Goal: Task Accomplishment & Management: Complete application form

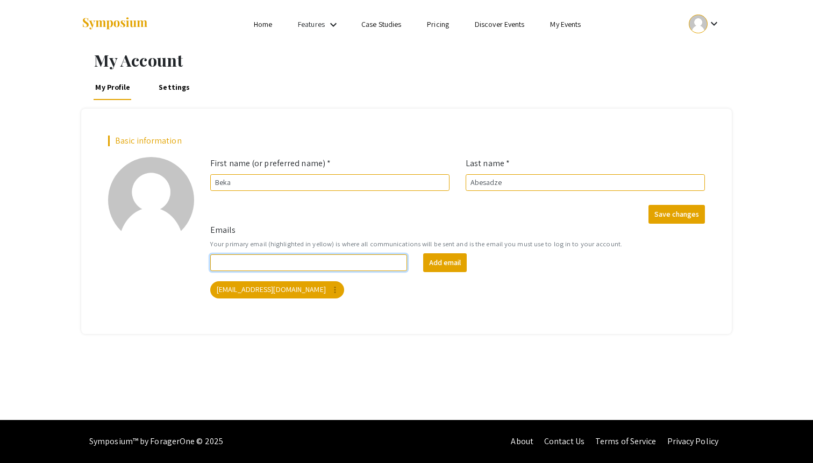
click at [284, 261] on input "Emails" at bounding box center [308, 262] width 197 height 17
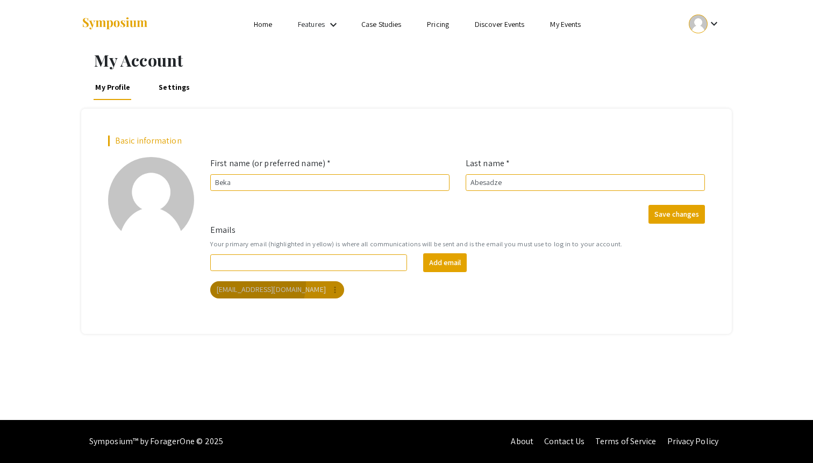
click at [250, 284] on mat-chip "[EMAIL_ADDRESS][DOMAIN_NAME] more_vert" at bounding box center [277, 289] width 134 height 17
click at [249, 290] on mat-chip "[EMAIL_ADDRESS][DOMAIN_NAME] more_vert" at bounding box center [277, 289] width 134 height 17
click at [330, 291] on mat-icon "more_vert" at bounding box center [335, 290] width 10 height 10
click at [266, 292] on div at bounding box center [406, 231] width 813 height 463
click at [709, 25] on mat-icon "keyboard_arrow_down" at bounding box center [713, 23] width 13 height 13
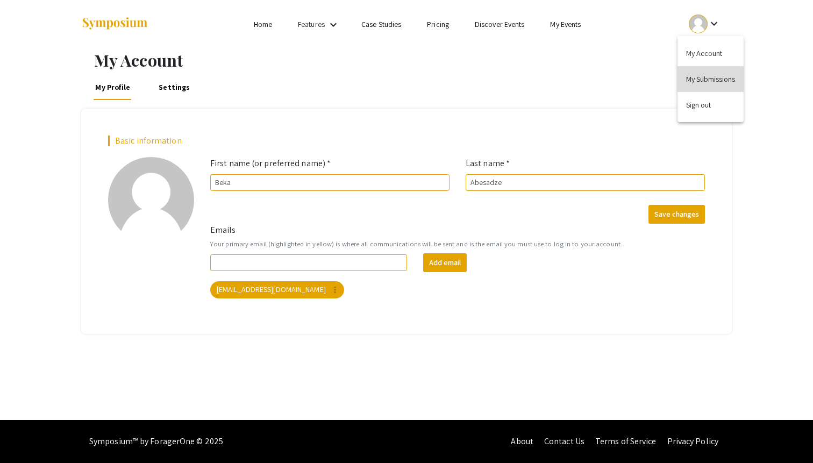
click at [685, 80] on button "My Submissions" at bounding box center [710, 79] width 66 height 26
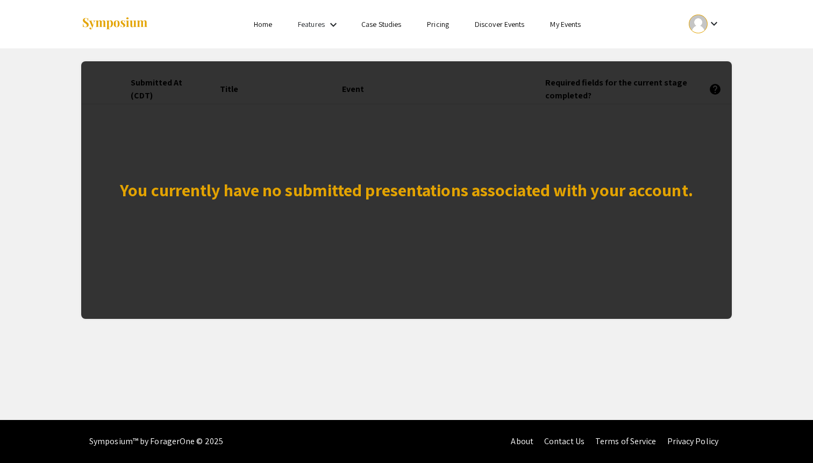
click at [262, 26] on link "Home" at bounding box center [263, 24] width 18 height 10
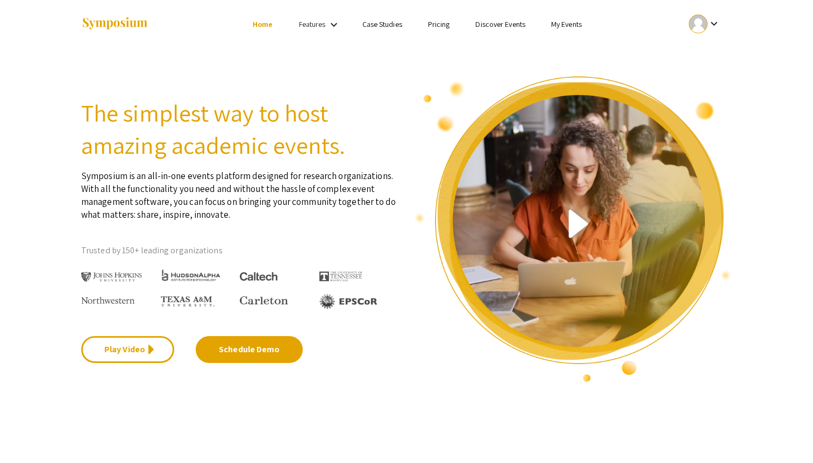
click at [320, 29] on link "Features" at bounding box center [312, 24] width 27 height 10
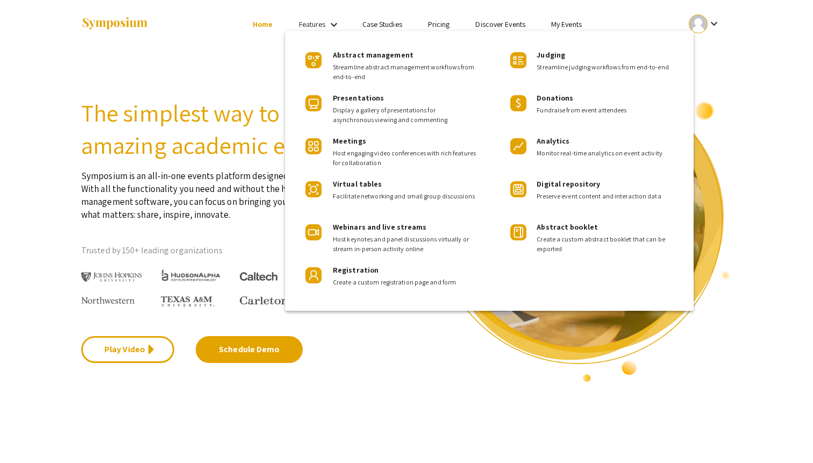
click at [322, 26] on div at bounding box center [406, 231] width 813 height 463
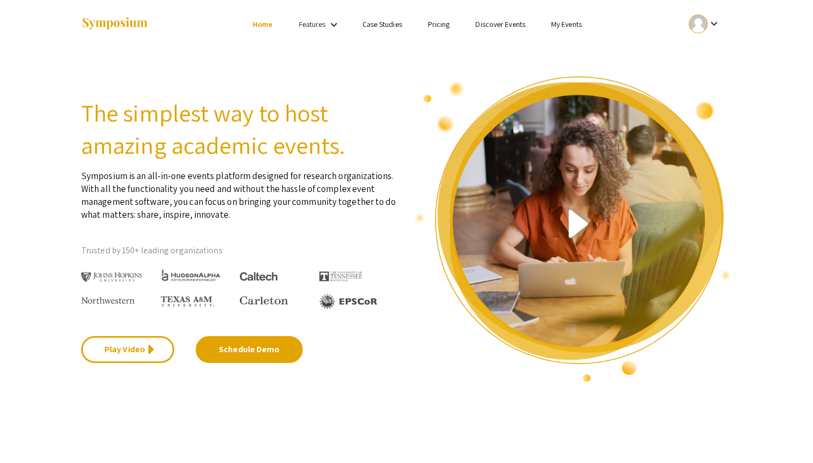
click at [497, 28] on link "Discover Events" at bounding box center [500, 24] width 50 height 10
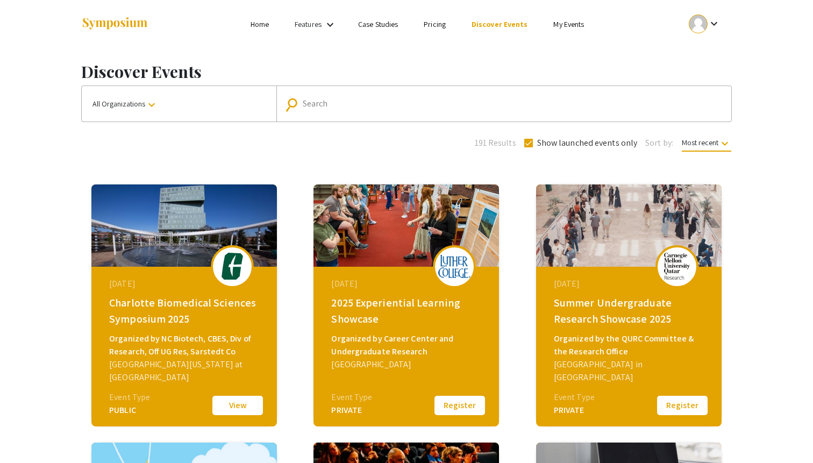
click at [529, 143] on span at bounding box center [528, 143] width 9 height 9
click at [528, 147] on input "Show launched events only" at bounding box center [528, 147] width 1 height 1
checkbox input "false"
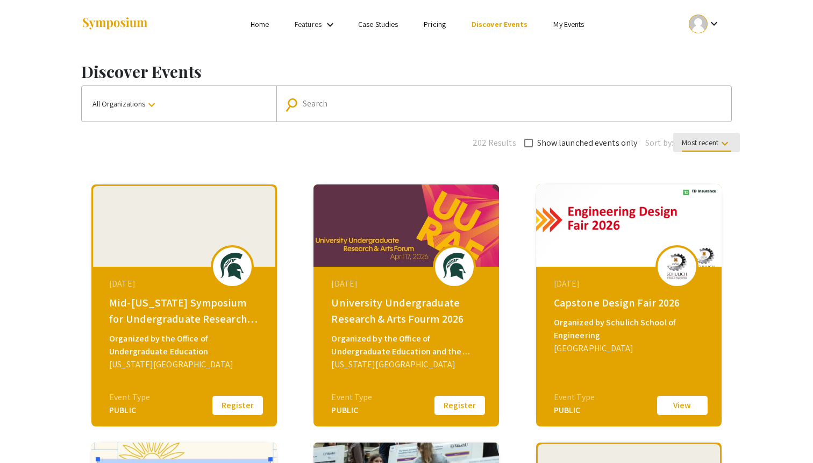
click at [692, 140] on span "Most recent keyboard_arrow_down" at bounding box center [705, 145] width 49 height 14
click at [692, 189] on button "Event name" at bounding box center [710, 195] width 76 height 26
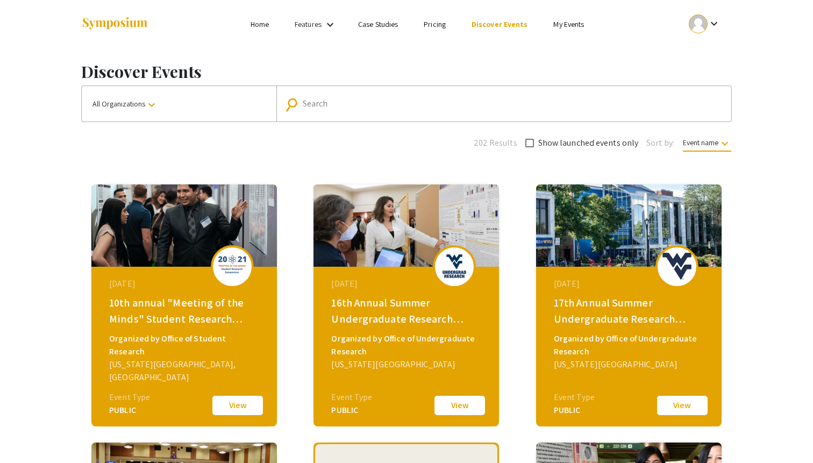
click at [372, 101] on input "Search" at bounding box center [510, 104] width 414 height 10
type input ";"
type input "[PERSON_NAME]"
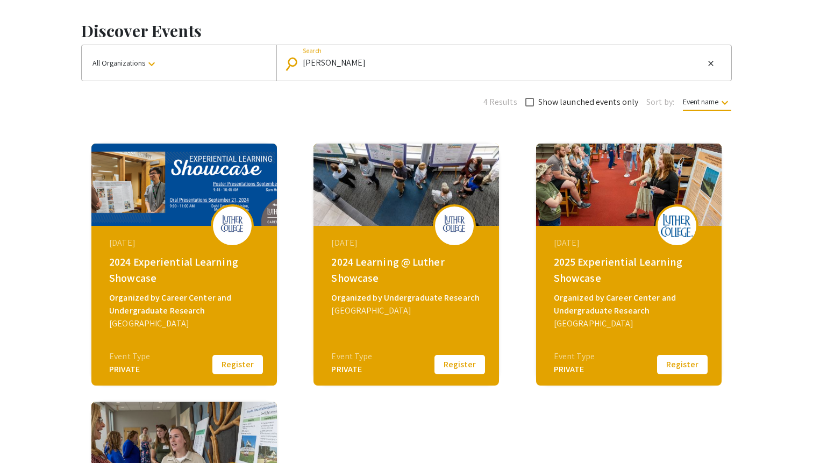
scroll to position [43, 0]
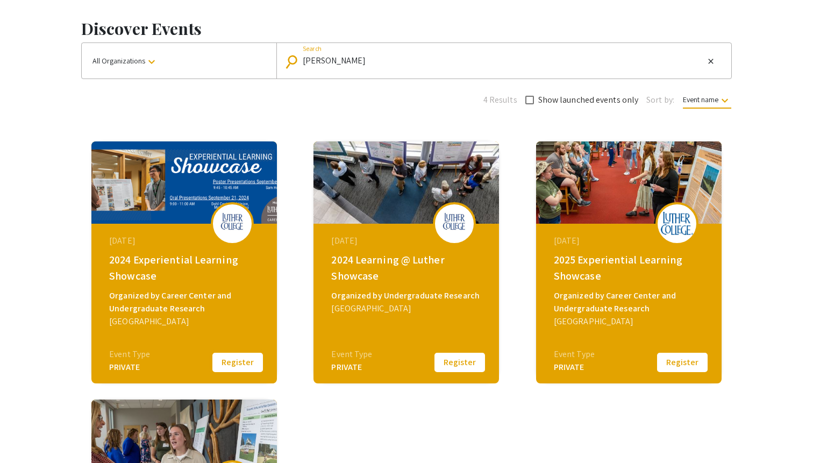
click at [229, 363] on button "Register" at bounding box center [238, 362] width 54 height 23
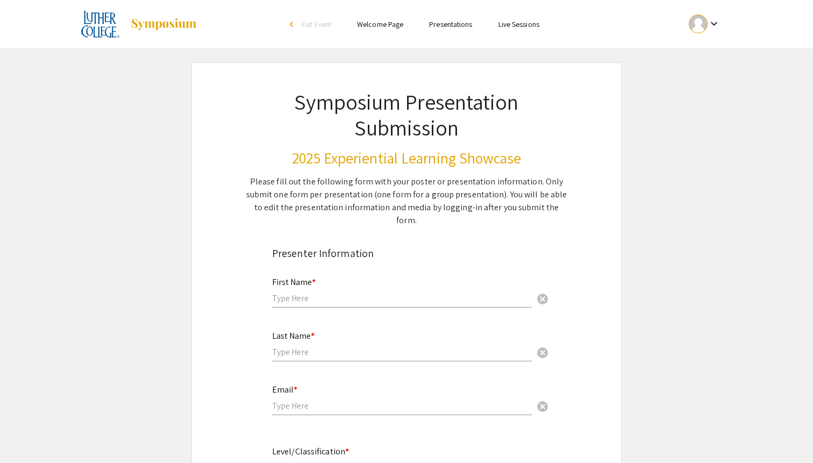
click at [302, 291] on div "First Name * cancel" at bounding box center [402, 287] width 260 height 41
type input "Beka"
type input "Abesadze"
type input "[EMAIL_ADDRESS][DOMAIN_NAME]"
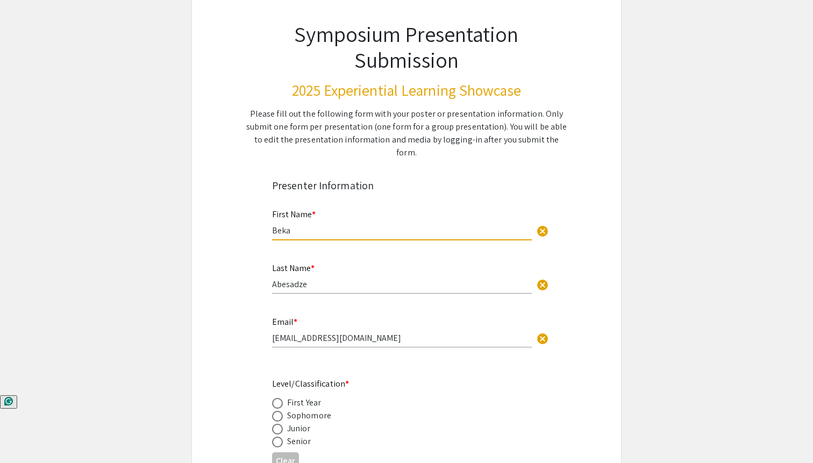
scroll to position [101, 0]
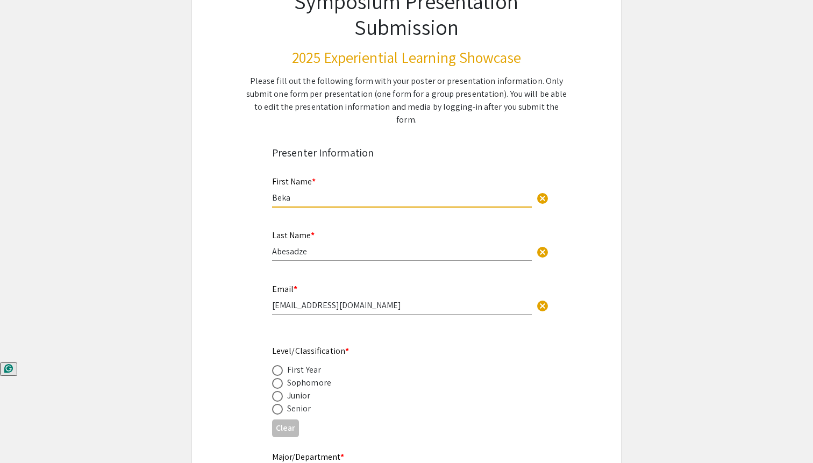
click at [281, 378] on span at bounding box center [277, 383] width 11 height 11
click at [281, 378] on input "radio" at bounding box center [277, 383] width 11 height 11
radio input "true"
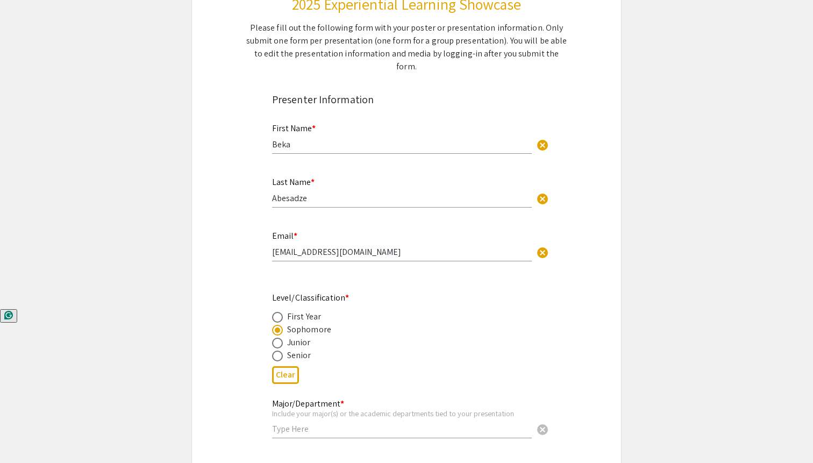
scroll to position [163, 0]
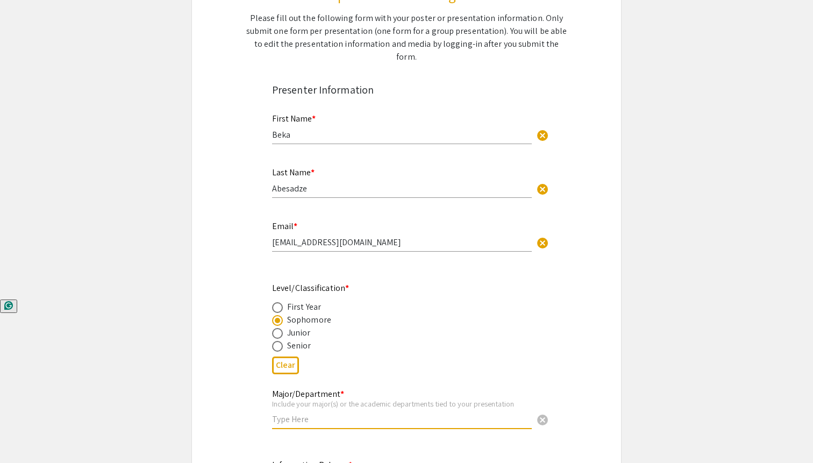
click at [297, 413] on input "text" at bounding box center [402, 418] width 260 height 11
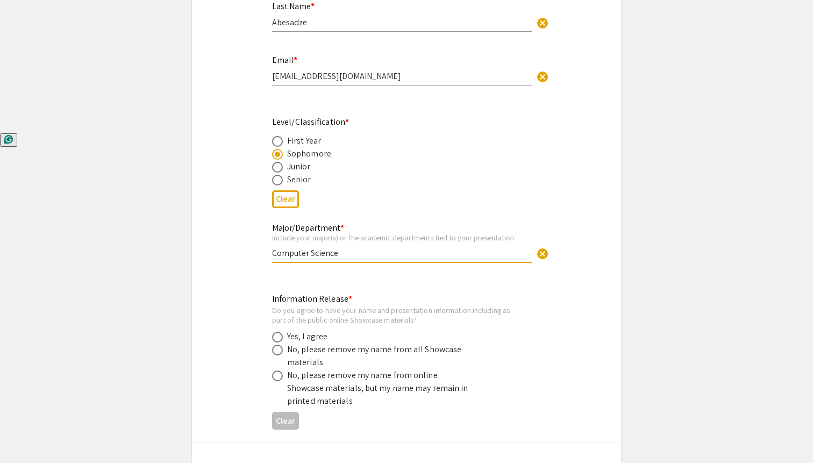
scroll to position [340, 0]
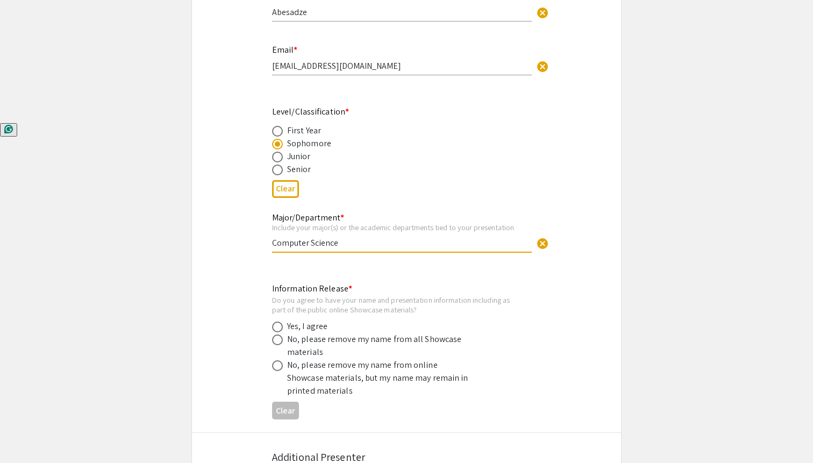
type input "Computer Science"
click at [279, 321] on span at bounding box center [277, 326] width 11 height 11
click at [279, 321] on input "radio" at bounding box center [277, 326] width 11 height 11
radio input "true"
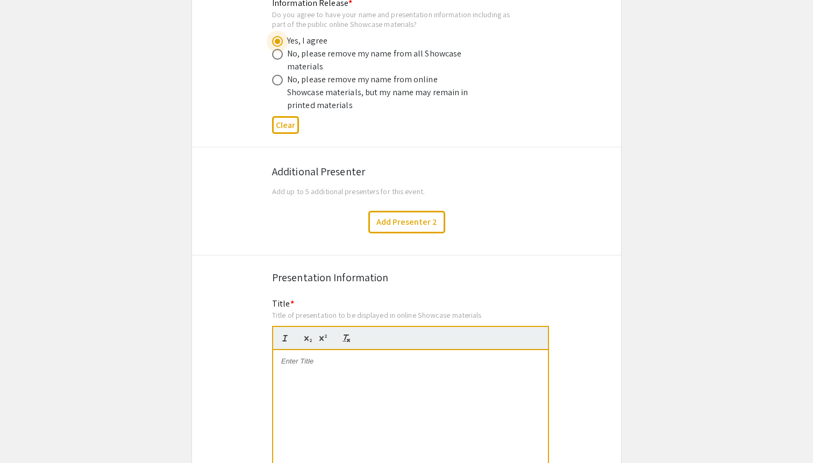
scroll to position [636, 0]
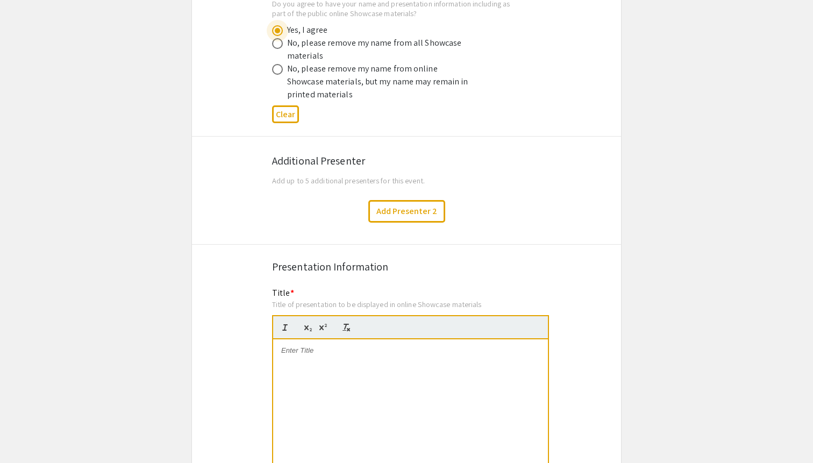
click at [310, 346] on p at bounding box center [410, 351] width 259 height 10
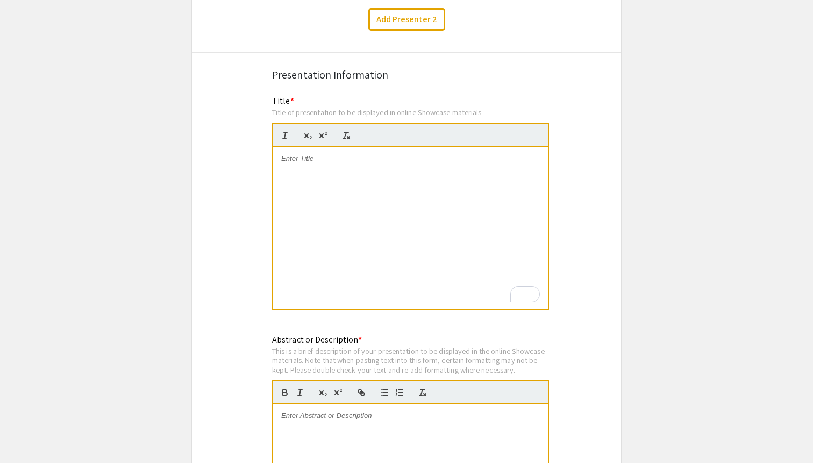
scroll to position [833, 0]
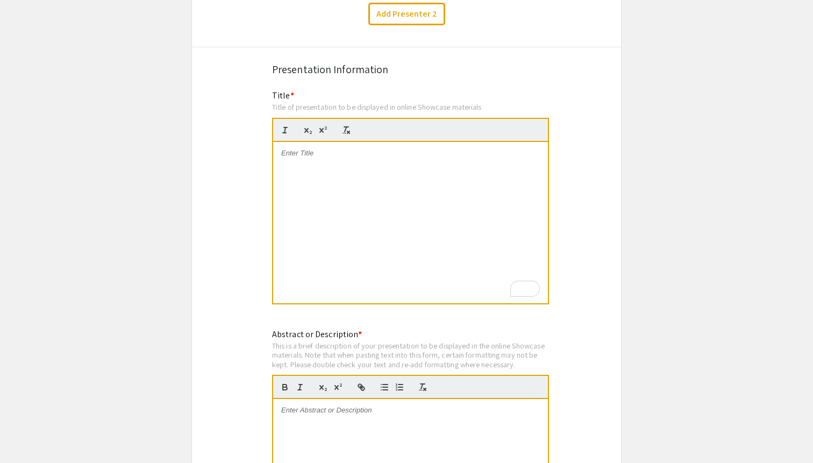
click at [413, 156] on div "To enrich screen reader interactions, please activate Accessibility in Grammarl…" at bounding box center [410, 222] width 275 height 161
click at [420, 148] on p "To enrich screen reader interactions, please activate Accessibility in Grammarl…" at bounding box center [410, 153] width 259 height 10
drag, startPoint x: 435, startPoint y: 142, endPoint x: 261, endPoint y: 142, distance: 173.6
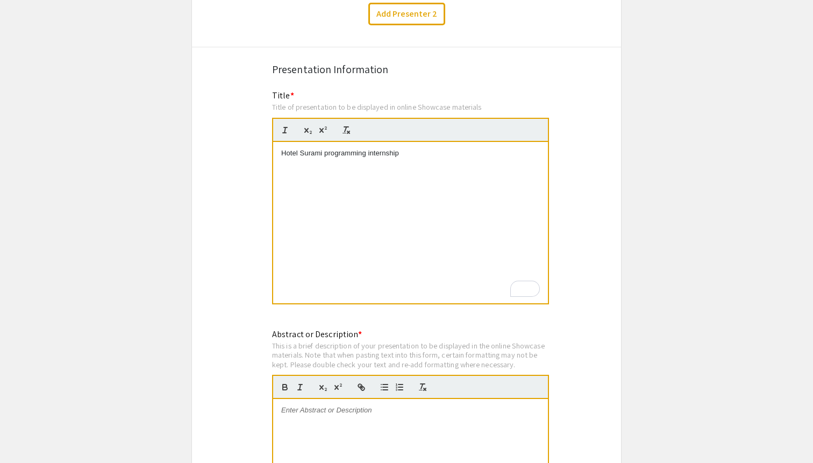
click at [415, 148] on p "Hotel Surami programming internship" at bounding box center [410, 153] width 259 height 10
drag, startPoint x: 439, startPoint y: 150, endPoint x: 302, endPoint y: 150, distance: 137.6
click at [302, 158] on p "Hotel Surami Programming Internship" at bounding box center [410, 163] width 259 height 10
drag, startPoint x: 405, startPoint y: 141, endPoint x: 222, endPoint y: 136, distance: 183.4
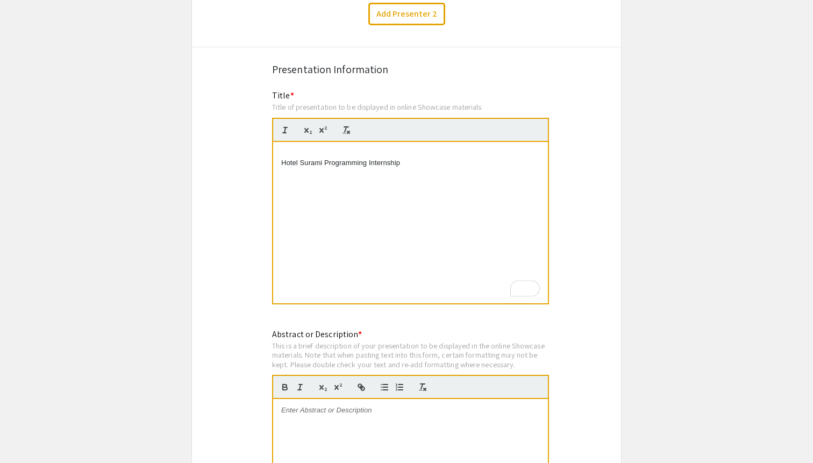
click at [283, 158] on p "Hotel Surami Programming Internship" at bounding box center [410, 163] width 259 height 10
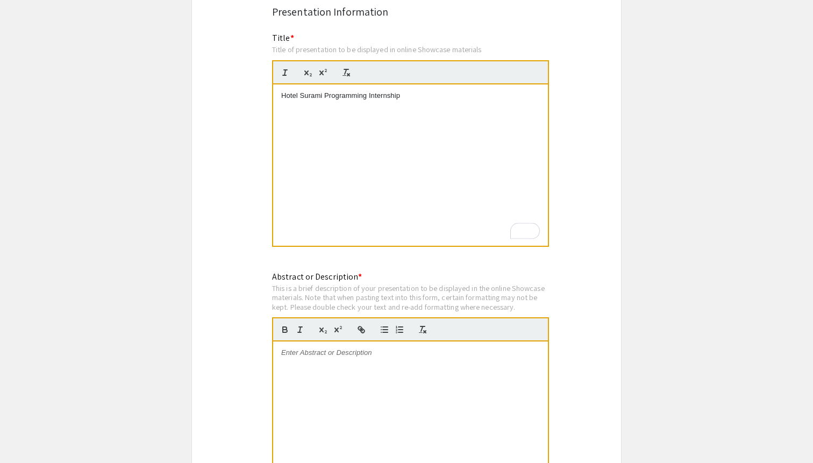
scroll to position [898, 0]
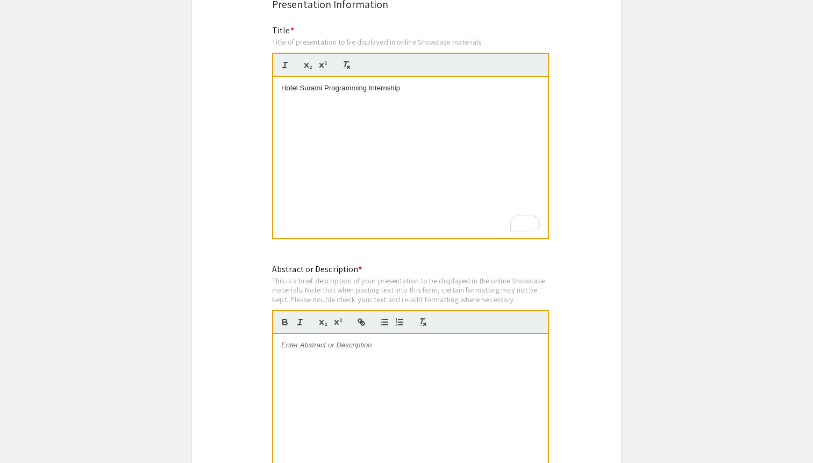
click at [320, 342] on div at bounding box center [410, 414] width 275 height 161
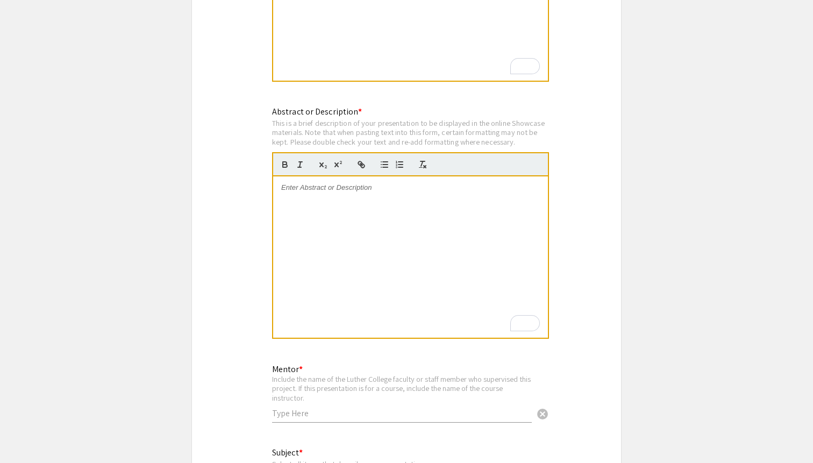
scroll to position [1044, 0]
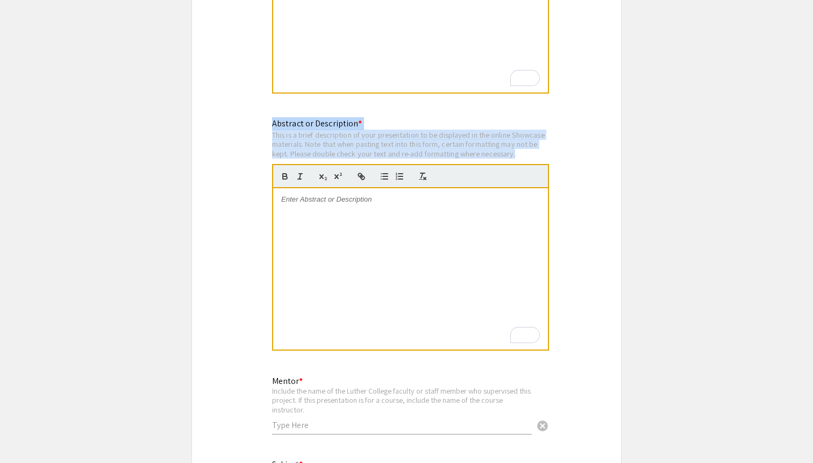
drag, startPoint x: 532, startPoint y: 144, endPoint x: 259, endPoint y: 106, distance: 275.6
click at [259, 106] on div "Symposium Presentation Submission 2025 Experiential Learning Showcase Please fi…" at bounding box center [406, 294] width 430 height 2550
copy div "Abstract or Description * This is a brief description of your presentation to b…"
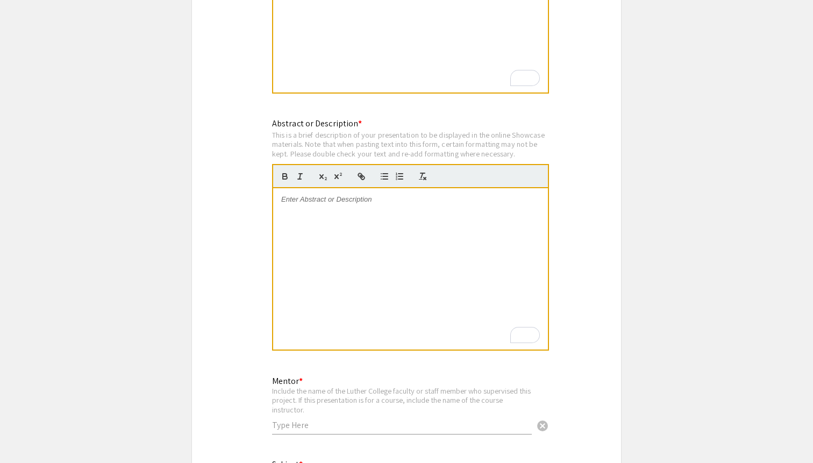
click at [420, 219] on div "To enrich screen reader interactions, please activate Accessibility in Grammarl…" at bounding box center [410, 268] width 275 height 161
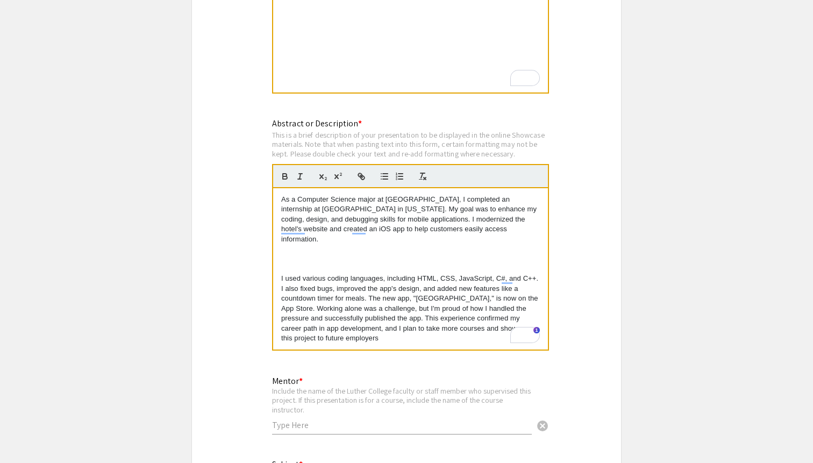
click at [280, 257] on div "As a Computer Science major at Luther College, I completed an internship at Hot…" at bounding box center [410, 268] width 275 height 161
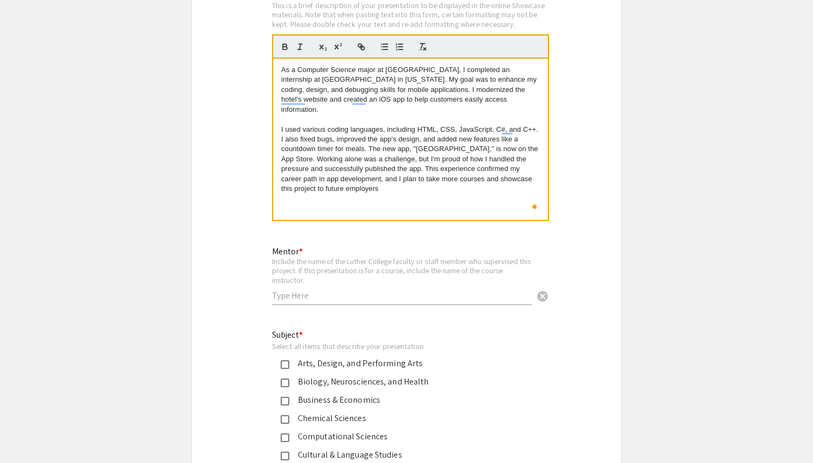
scroll to position [1179, 0]
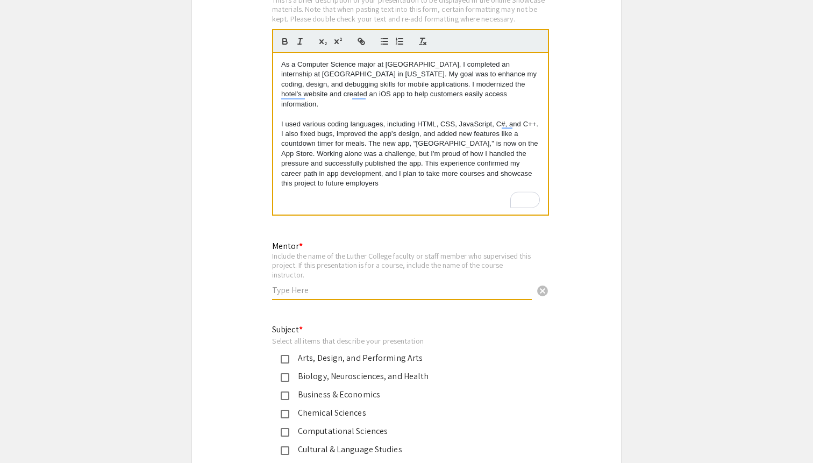
click at [314, 285] on input "text" at bounding box center [402, 289] width 260 height 11
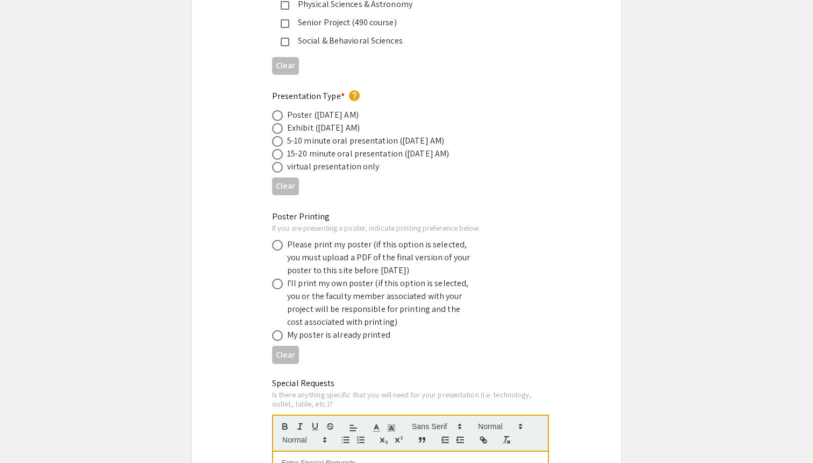
scroll to position [1829, 0]
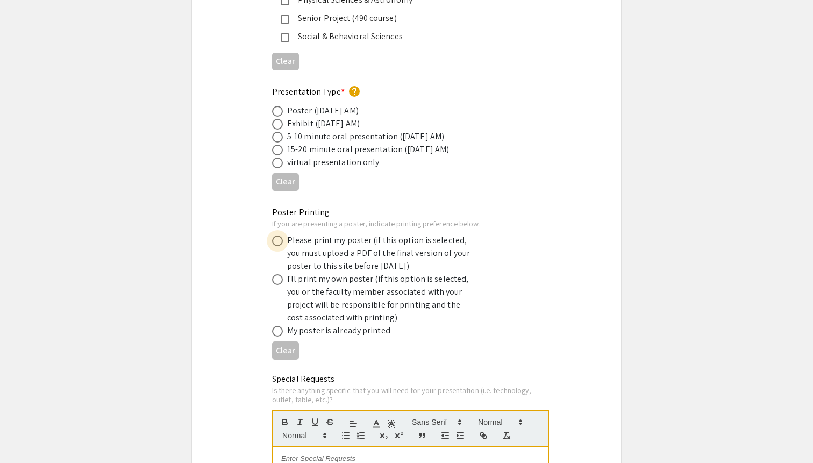
click at [276, 235] on span at bounding box center [277, 240] width 11 height 11
click at [276, 235] on input "radio" at bounding box center [277, 240] width 11 height 11
radio input "true"
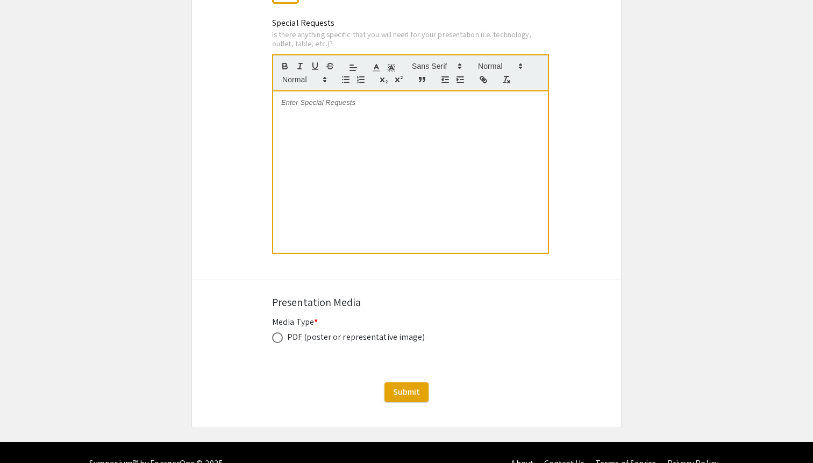
scroll to position [2187, 0]
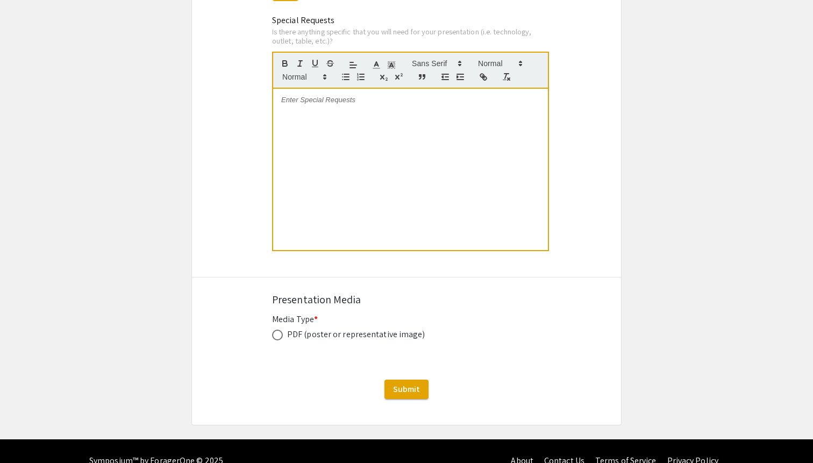
click at [278, 329] on span at bounding box center [277, 334] width 11 height 11
click at [278, 329] on input "radio" at bounding box center [277, 334] width 11 height 11
radio input "true"
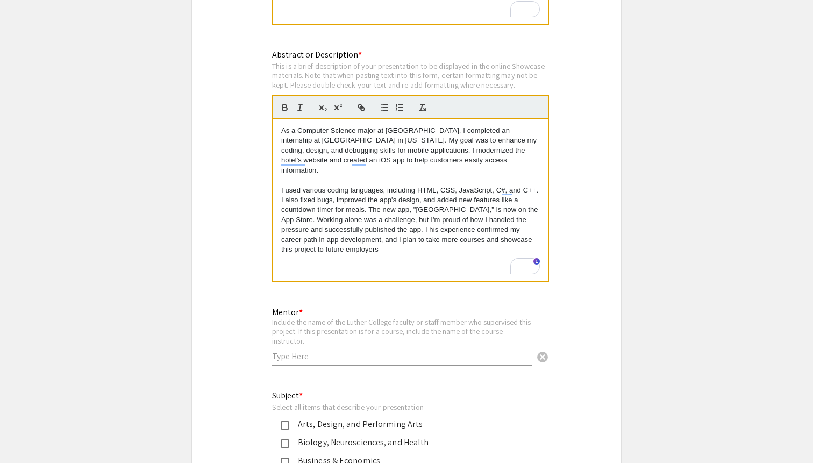
scroll to position [1114, 0]
click at [422, 127] on p "As a Computer Science major at Luther College, I completed an internship at Hot…" at bounding box center [410, 148] width 259 height 49
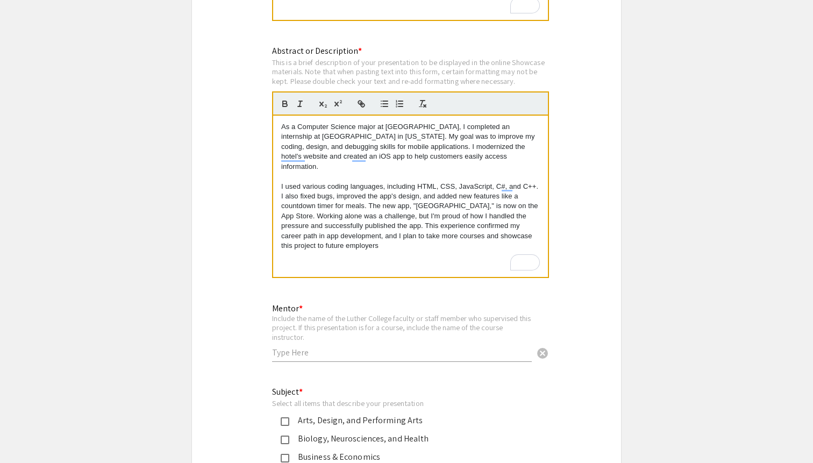
scroll to position [1103, 0]
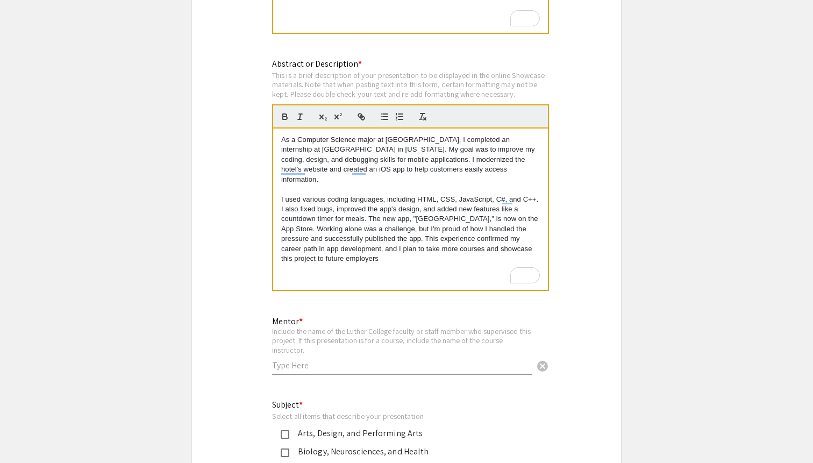
click at [297, 195] on p "I used various coding languages, including HTML, CSS, JavaScript, C#, and C++. …" at bounding box center [410, 229] width 259 height 69
click at [309, 195] on p "I used various coding languages, including HTML, CSS, JavaScript, C#, and C++. …" at bounding box center [410, 229] width 259 height 69
click at [362, 195] on p "I used coding languages, including HTML, CSS, JavaScript, C#, and C++. I also f…" at bounding box center [410, 229] width 259 height 69
click at [388, 195] on p "I used coding languages including HTML, CSS, JavaScript, C#, and C++. I also fi…" at bounding box center [410, 229] width 259 height 69
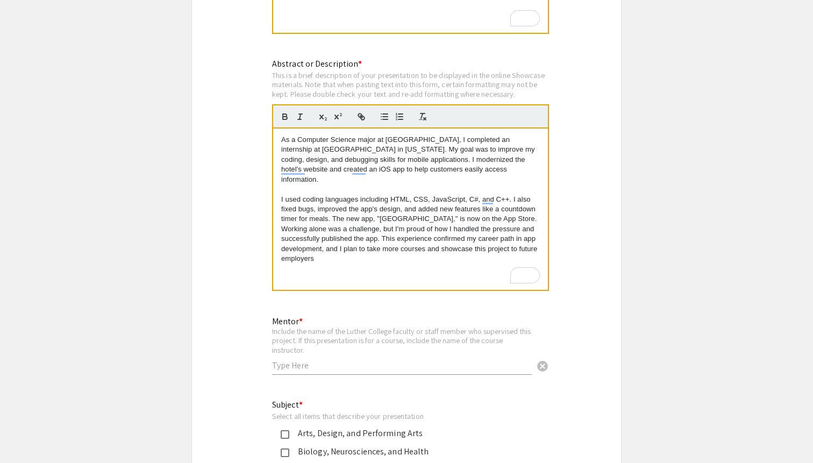
click at [361, 201] on p "I used coding languages including HTML, CSS, JavaScript, C#, and C++. I also fi…" at bounding box center [410, 229] width 259 height 69
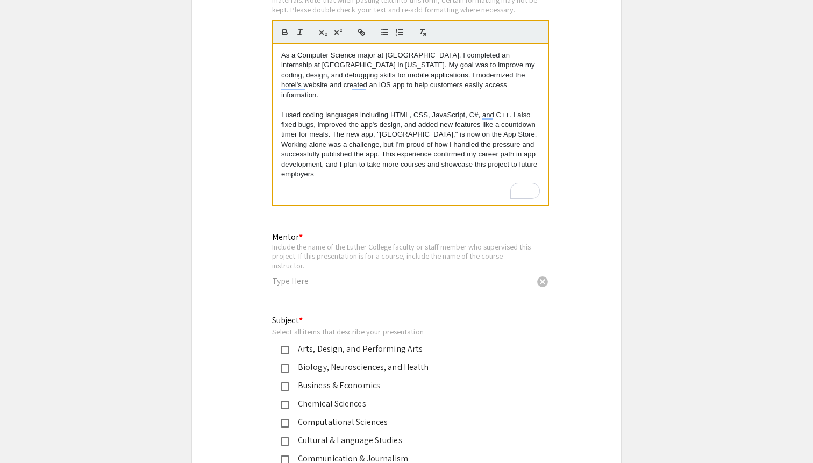
scroll to position [1215, 0]
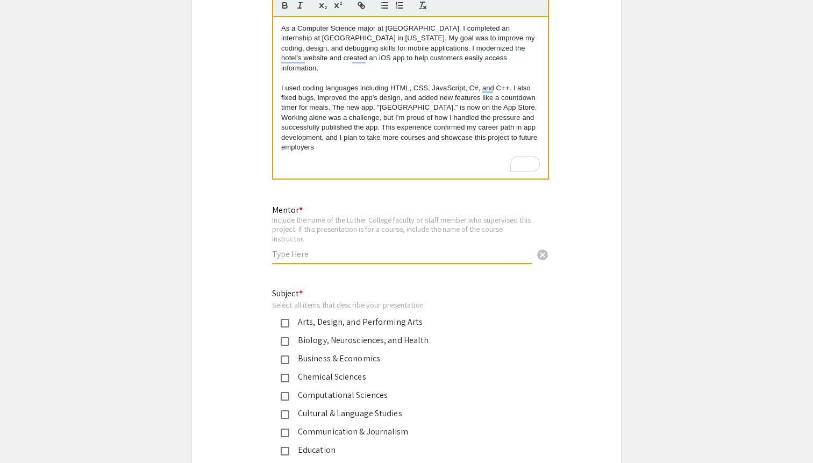
click at [389, 248] on input "text" at bounding box center [402, 253] width 260 height 11
